Goal: Find specific page/section: Find specific page/section

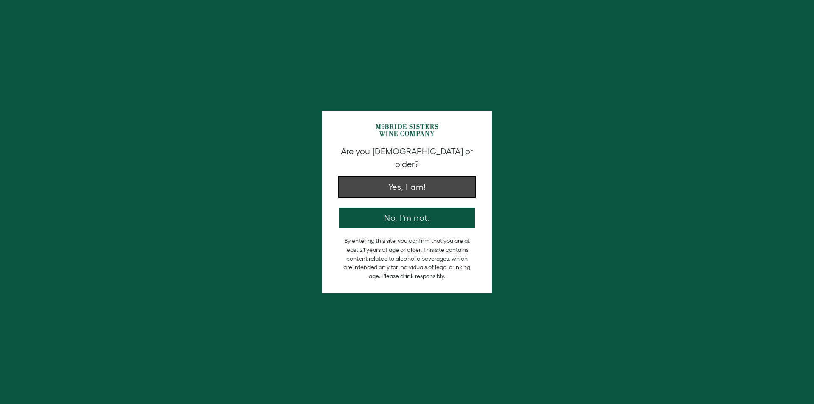
click at [423, 182] on button "Yes, I am!" at bounding box center [407, 187] width 136 height 20
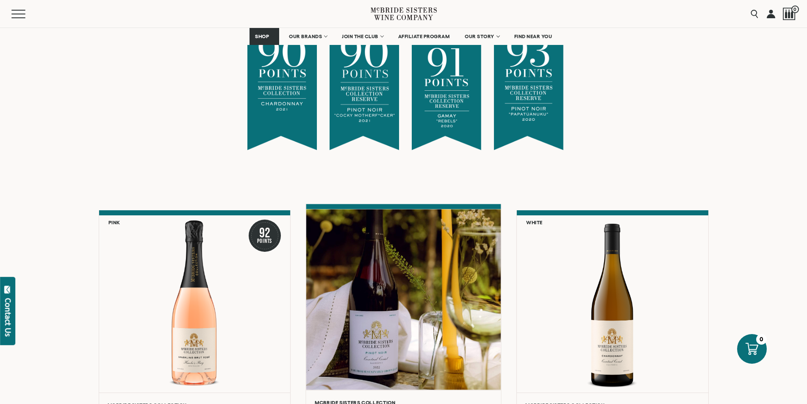
scroll to position [593, 0]
